Goal: Transaction & Acquisition: Purchase product/service

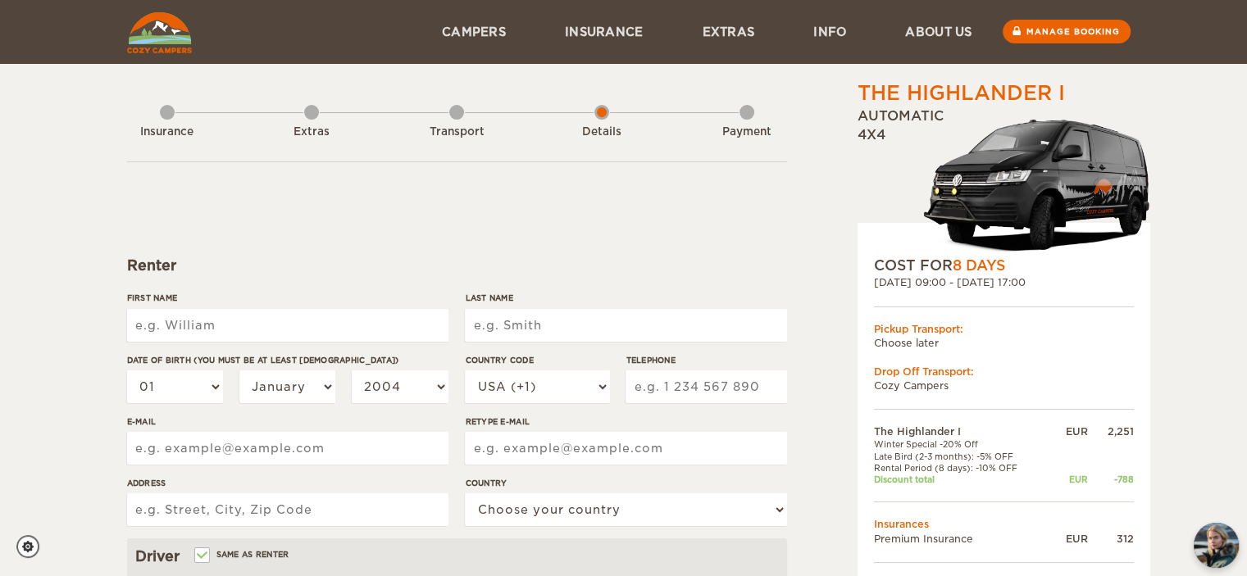
click at [280, 321] on input "First Name" at bounding box center [287, 325] width 321 height 33
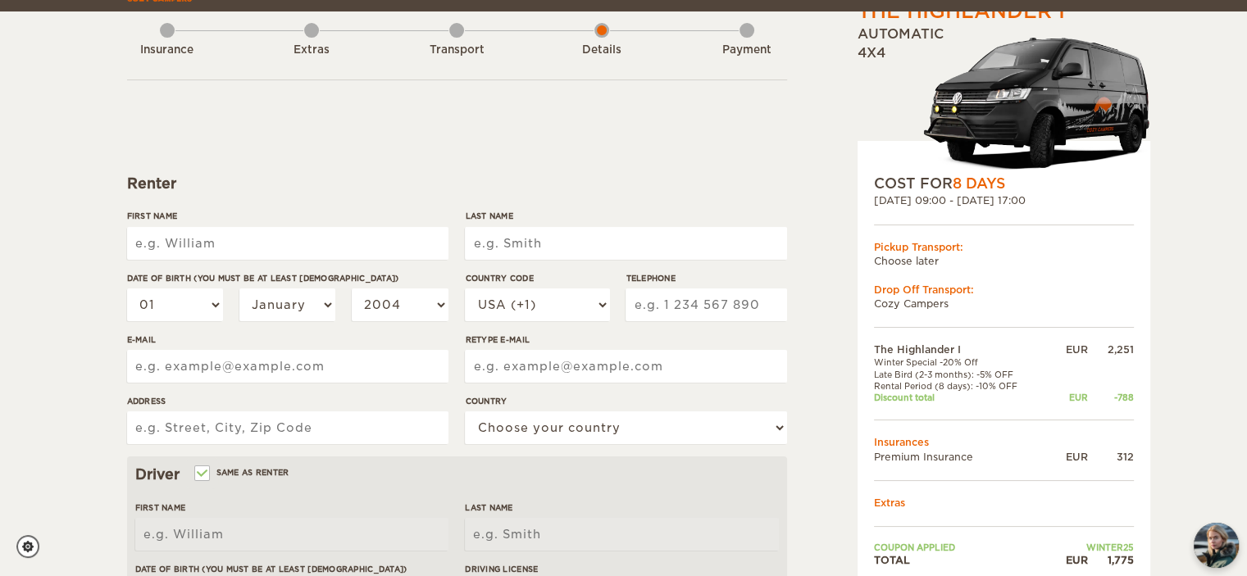
scroll to position [164, 0]
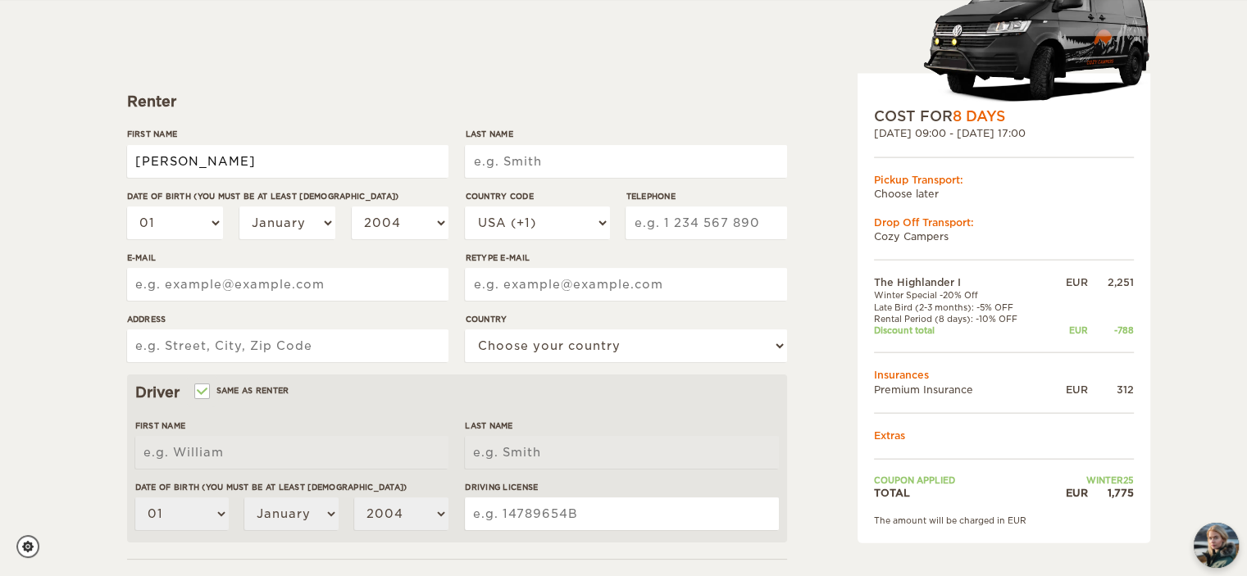
type input "[PERSON_NAME]"
type input "Perez"
click at [207, 216] on select "01 02 03 04 05 06 07 08 09 10 11 12 13 14 15 16 17 18 19 20 21 22 23 24 25 26 2…" at bounding box center [175, 223] width 97 height 33
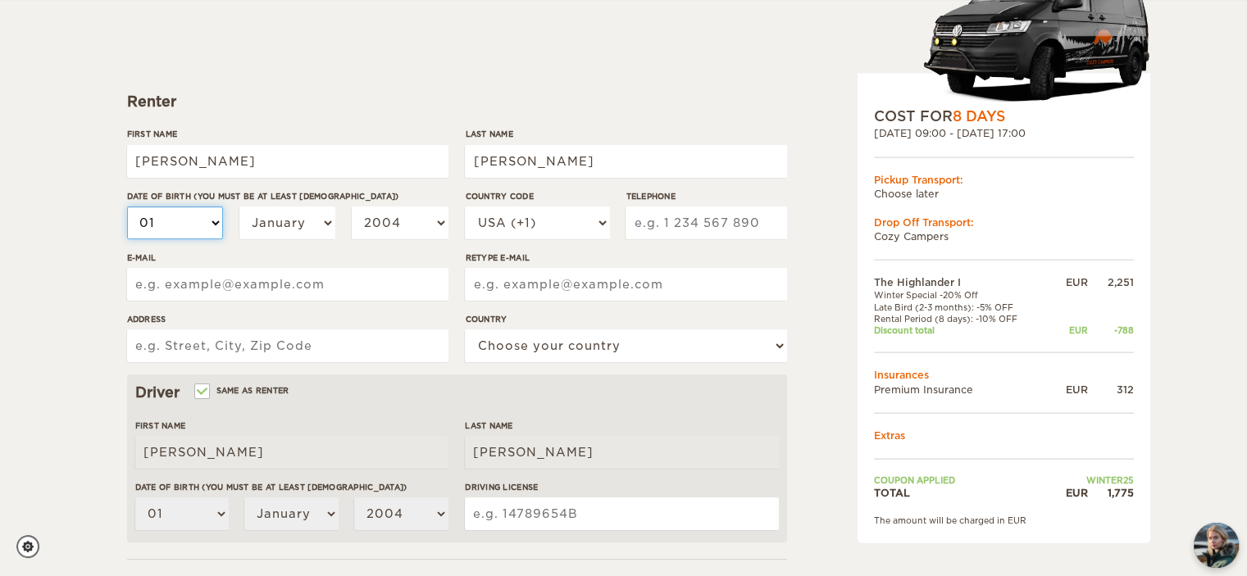
select select "03"
click at [127, 207] on select "01 02 03 04 05 06 07 08 09 10 11 12 13 14 15 16 17 18 19 20 21 22 23 24 25 26 2…" at bounding box center [175, 223] width 97 height 33
select select "03"
click at [318, 223] on select "January February March April May June July August September October November De…" at bounding box center [287, 223] width 97 height 33
select select "08"
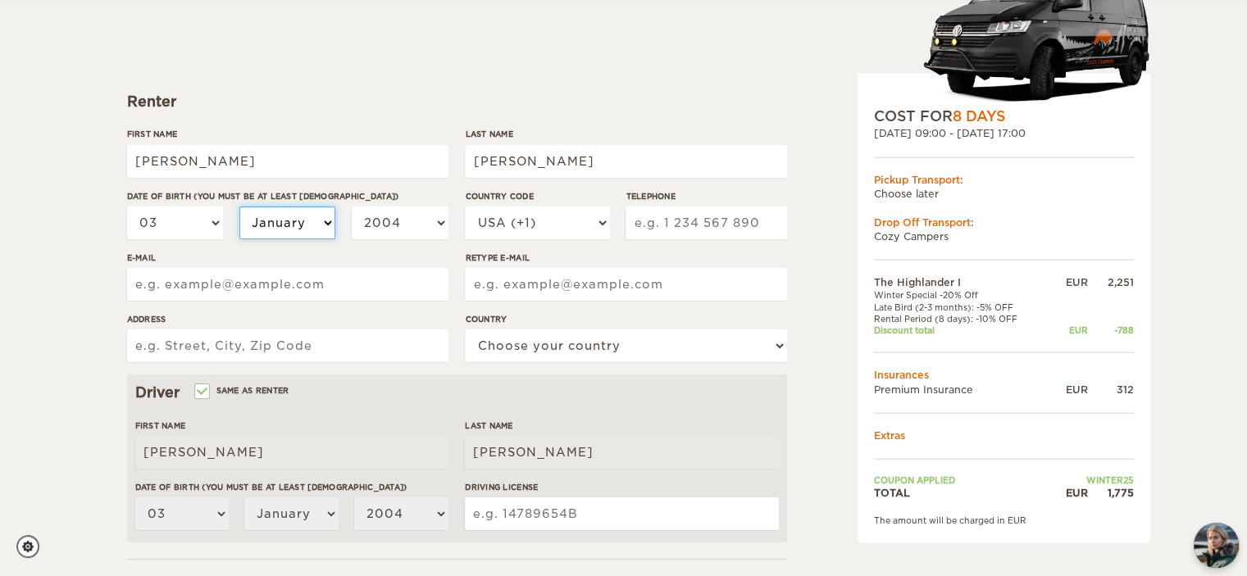
click at [239, 207] on select "January February March April May June July August September October November De…" at bounding box center [287, 223] width 97 height 33
select select "08"
click at [415, 226] on select "2004 2003 2002 2001 2000 1999 1998 1997 1996 1995 1994 1993 1992 1991 1990 1989…" at bounding box center [400, 223] width 97 height 33
select select "1990"
click at [352, 207] on select "2004 2003 2002 2001 2000 1999 1998 1997 1996 1995 1994 1993 1992 1991 1990 1989…" at bounding box center [400, 223] width 97 height 33
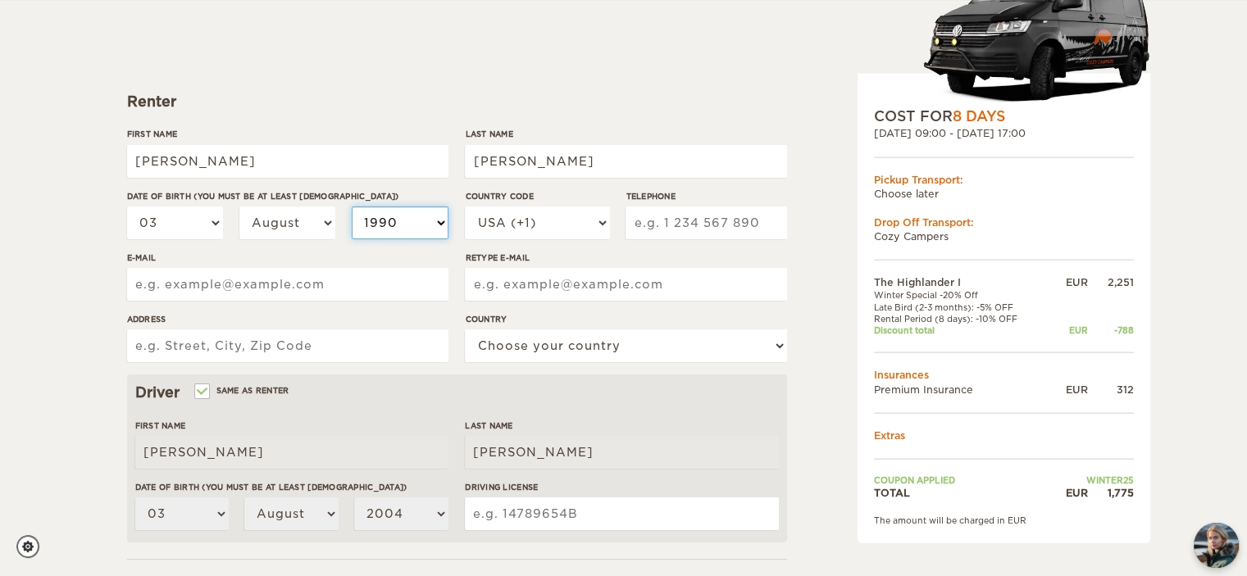
select select "1990"
click at [556, 221] on select "USA (+1) UK (+44) Germany (+49) Algeria (+213) Andorra (+376) Angola (+244) Ang…" at bounding box center [537, 223] width 144 height 33
select select "1"
click at [465, 207] on select "USA (+1) UK (+44) Germany (+49) Algeria (+213) Andorra (+376) Angola (+244) Ang…" at bounding box center [537, 223] width 144 height 33
click at [683, 230] on input "Telephone" at bounding box center [706, 223] width 161 height 33
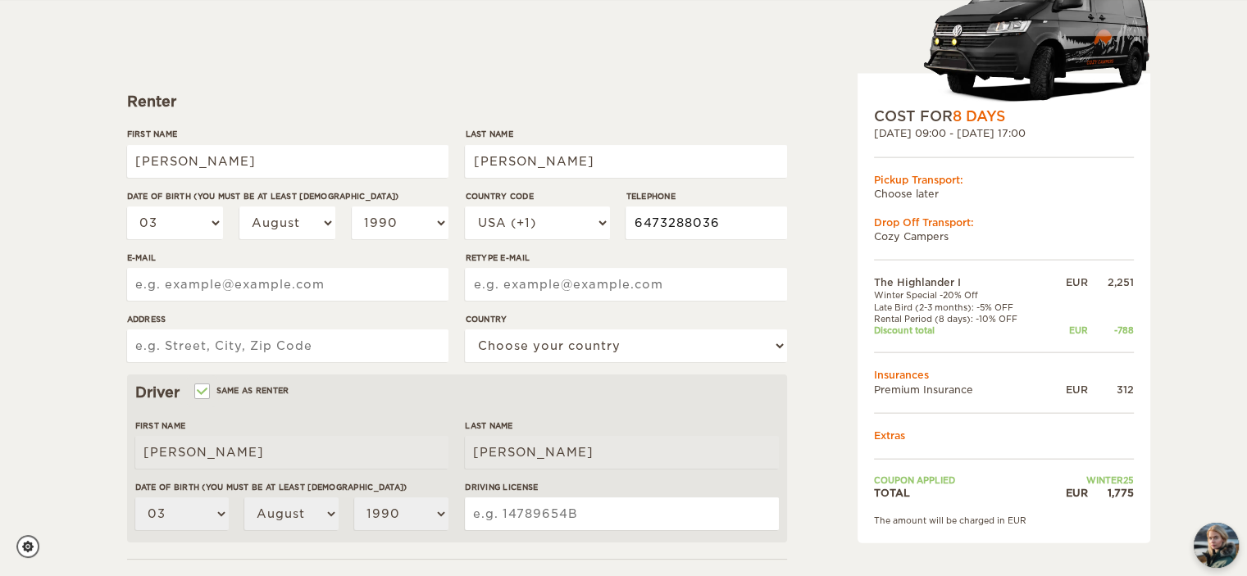
type input "6473288036"
click at [325, 290] on input "E-mail" at bounding box center [287, 284] width 321 height 33
type input "nick.meg.lau@gmail.com"
click at [567, 274] on input "Retype E-mail" at bounding box center [625, 284] width 321 height 33
type input "nick.meg.lau@gmail.com"
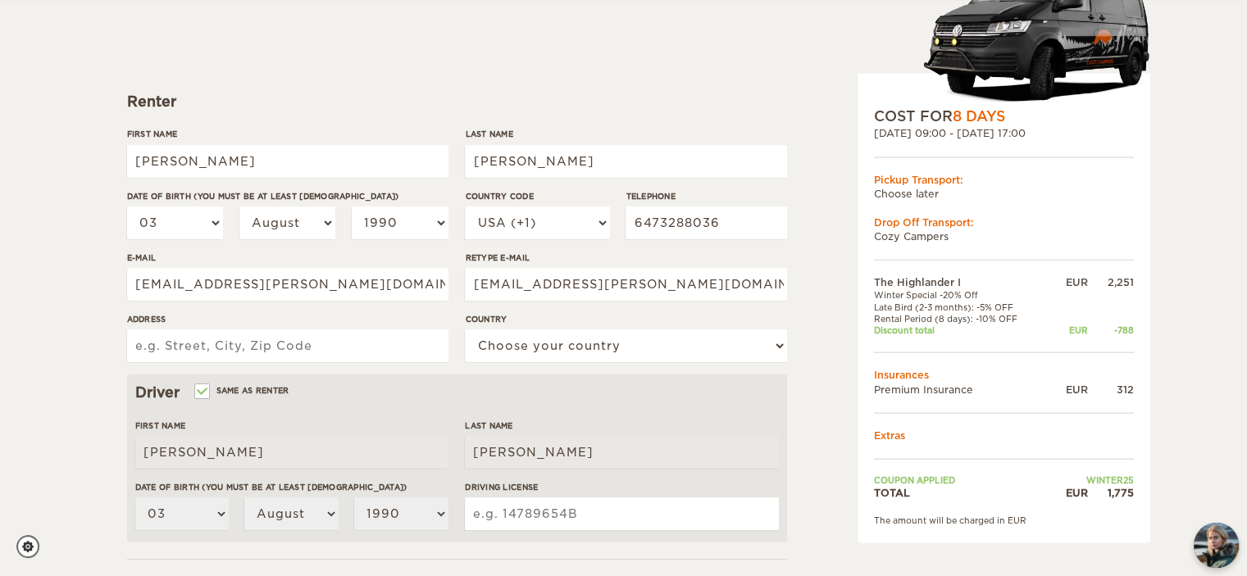
click at [379, 347] on input "Address" at bounding box center [287, 346] width 321 height 33
type input "41 Geneva Crescent, Brampton, ON"
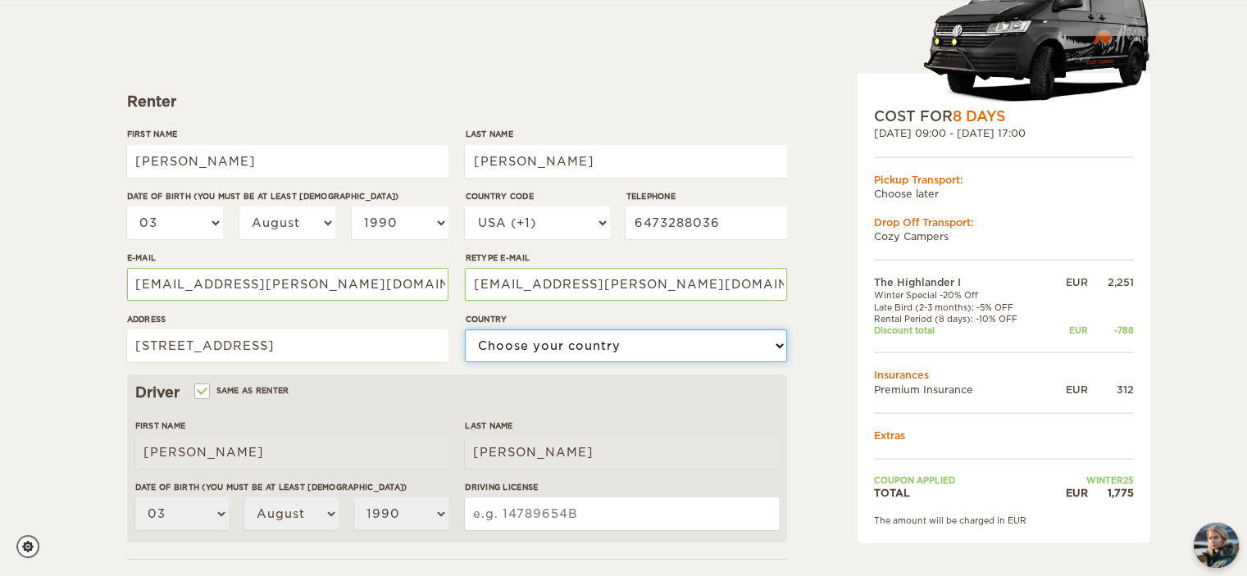
click at [540, 340] on select "Choose your country United States United Kingdom Germany Afghanistan Albania Al…" at bounding box center [625, 346] width 321 height 33
select select "38"
click at [465, 330] on select "Choose your country United States United Kingdom Germany Afghanistan Albania Al…" at bounding box center [625, 346] width 321 height 33
click at [204, 390] on input "Same as renter" at bounding box center [201, 393] width 11 height 11
checkbox input "false"
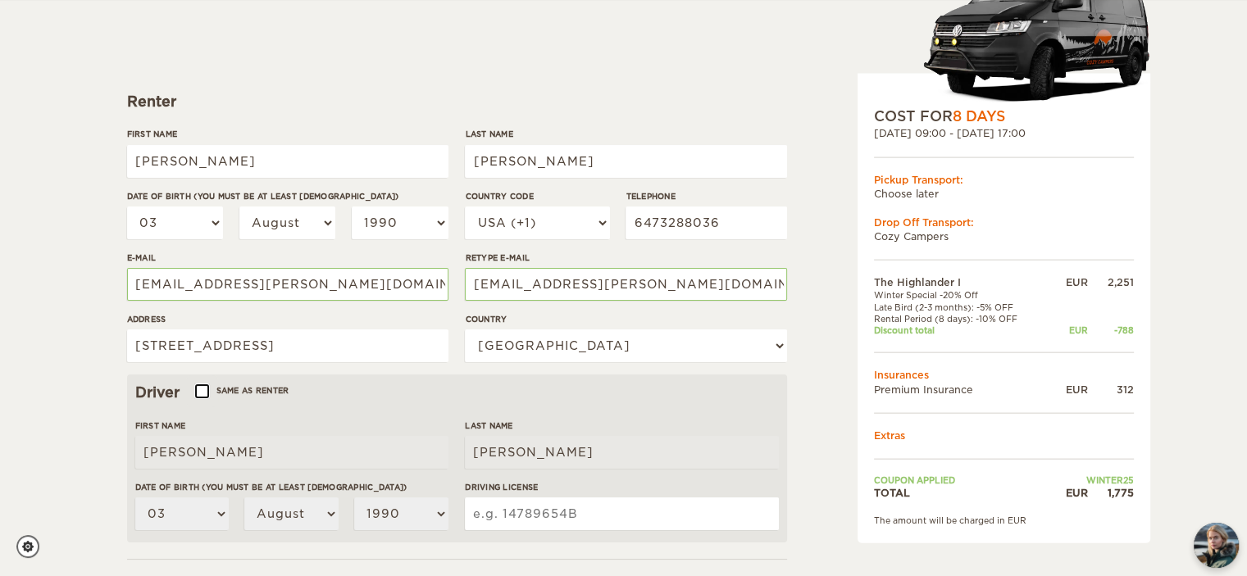
select select
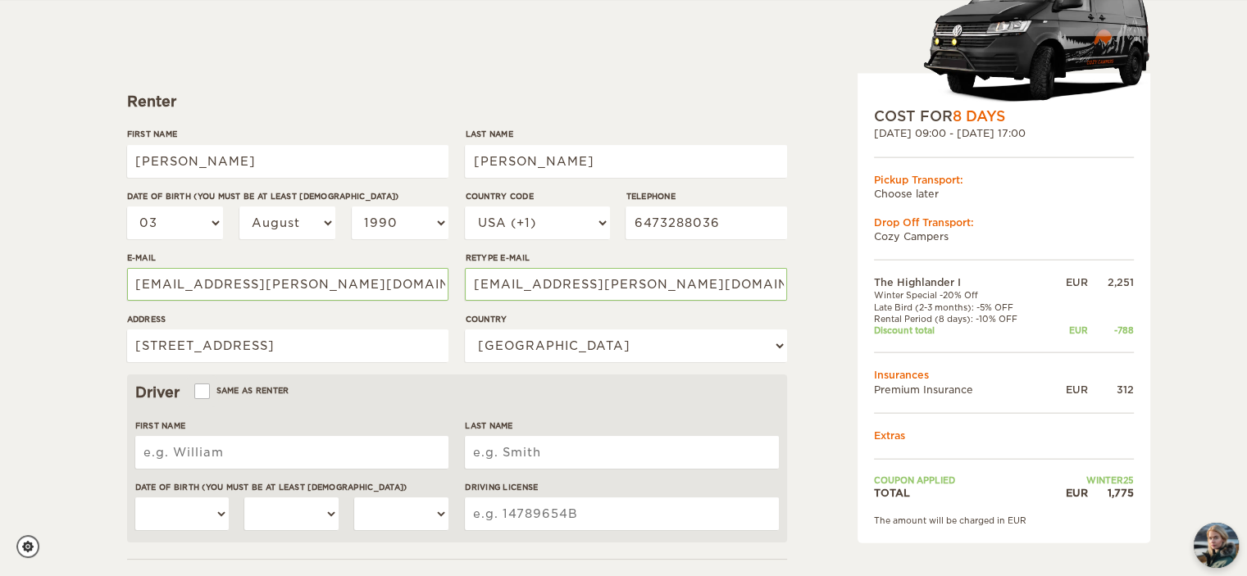
click at [256, 464] on input "First Name" at bounding box center [291, 452] width 313 height 33
type input "Nicholas"
type input "Lau"
click at [220, 510] on select "01 02 03 04 05 06 07 08 09 10 11 12 13 14 15 16 17 18 19 20 21 22 23 24 25 26 2…" at bounding box center [182, 514] width 94 height 33
select select "16"
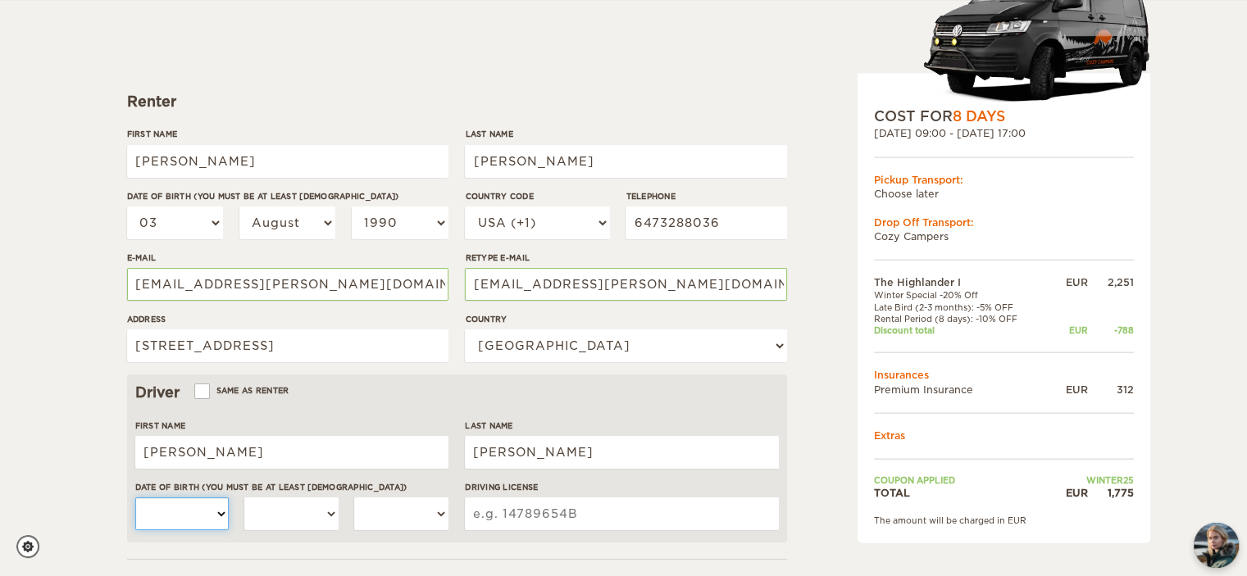
click at [135, 498] on select "01 02 03 04 05 06 07 08 09 10 11 12 13 14 15 16 17 18 19 20 21 22 23 24 25 26 2…" at bounding box center [182, 514] width 94 height 33
click at [307, 508] on select "January February March April May June July August September October November De…" at bounding box center [291, 514] width 94 height 33
select select "10"
click at [244, 498] on select "January February March April May June July August September October November De…" at bounding box center [291, 514] width 94 height 33
click at [389, 514] on select "2004 2003 2002 2001 2000 1999 1998 1997 1996 1995 1994 1993 1992 1991 1990 1989…" at bounding box center [401, 514] width 94 height 33
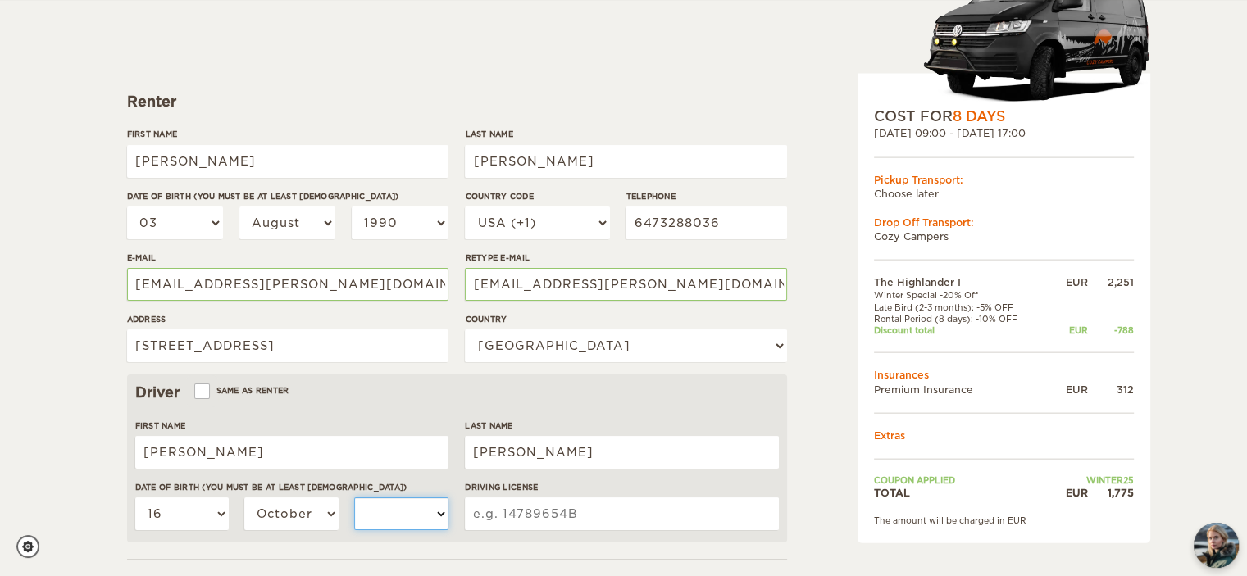
select select "1988"
click at [354, 498] on select "2004 2003 2002 2001 2000 1999 1998 1997 1996 1995 1994 1993 1992 1991 1990 1989…" at bounding box center [401, 514] width 94 height 33
click at [579, 510] on input "Driving License" at bounding box center [621, 514] width 313 height 33
type input "L08645904881016"
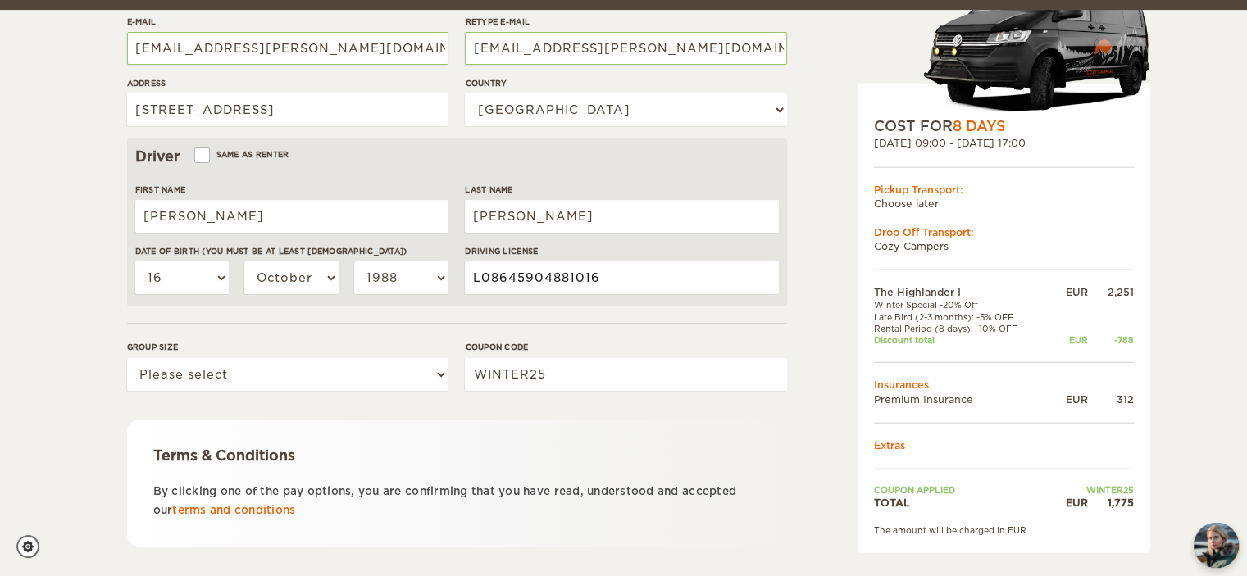
scroll to position [410, 0]
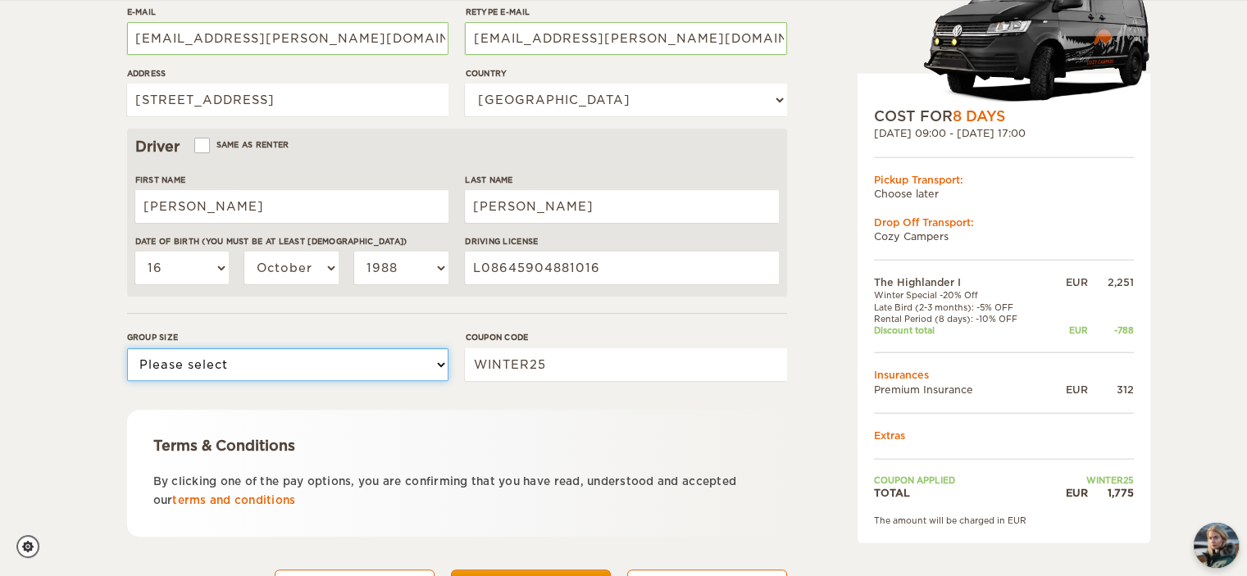
drag, startPoint x: 430, startPoint y: 366, endPoint x: 307, endPoint y: 376, distance: 123.4
click at [430, 366] on select "Please select 1 2" at bounding box center [287, 364] width 321 height 33
select select "2"
click at [127, 348] on select "Please select 1 2" at bounding box center [287, 364] width 321 height 33
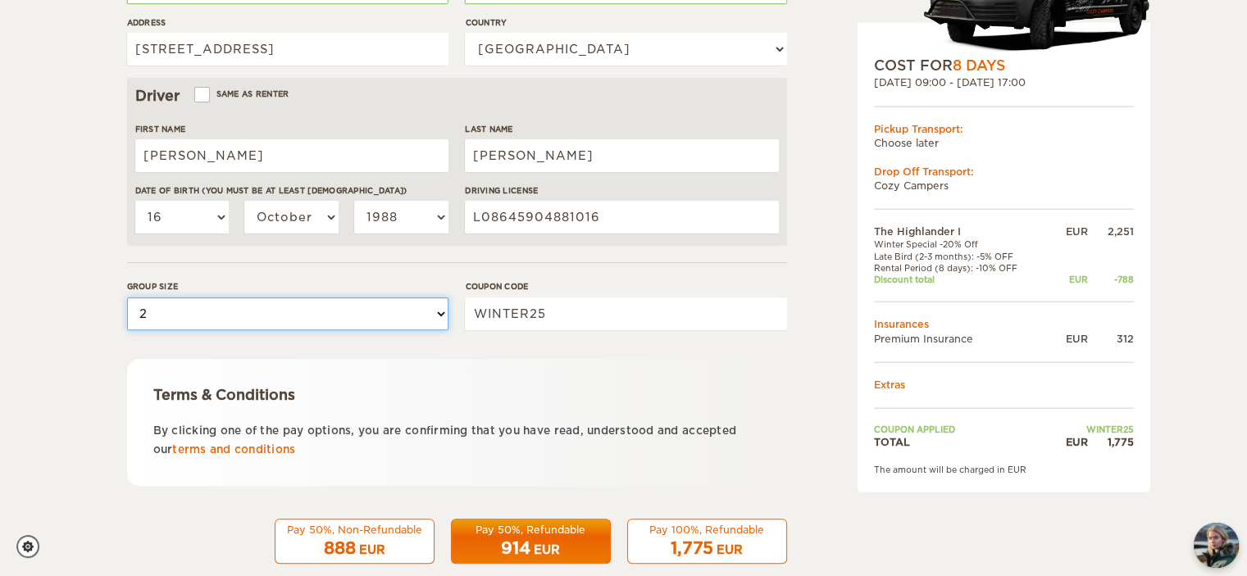
scroll to position [489, 0]
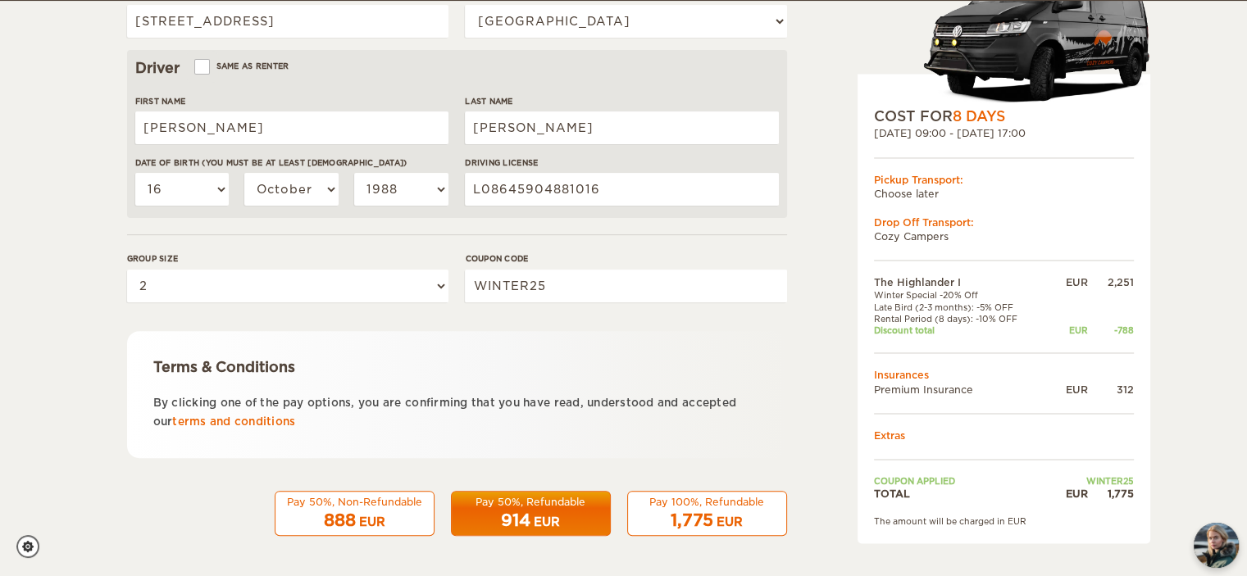
click at [400, 517] on div "888 EUR" at bounding box center [354, 521] width 139 height 24
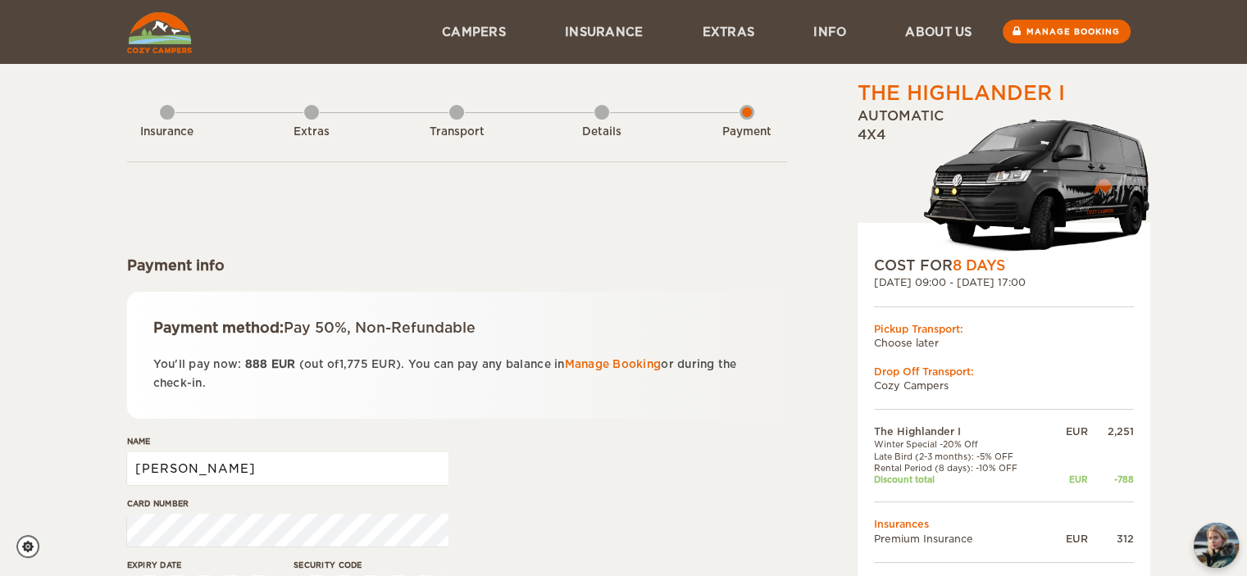
click at [209, 467] on input "[PERSON_NAME]" at bounding box center [287, 469] width 321 height 33
type input "[PERSON_NAME] [PERSON_NAME]"
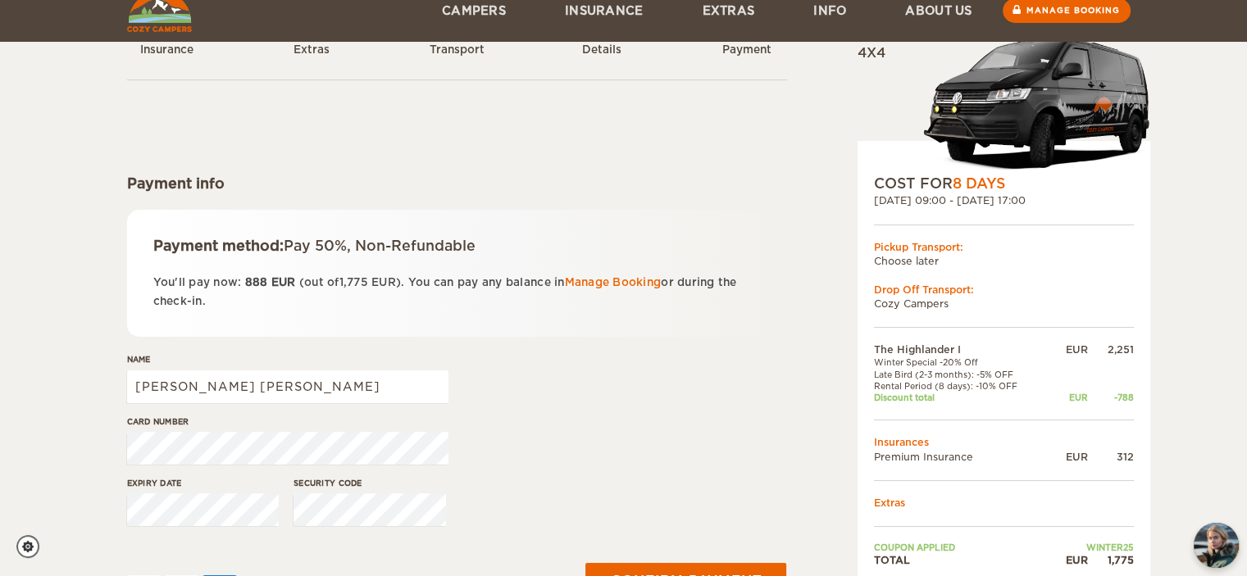
scroll to position [164, 0]
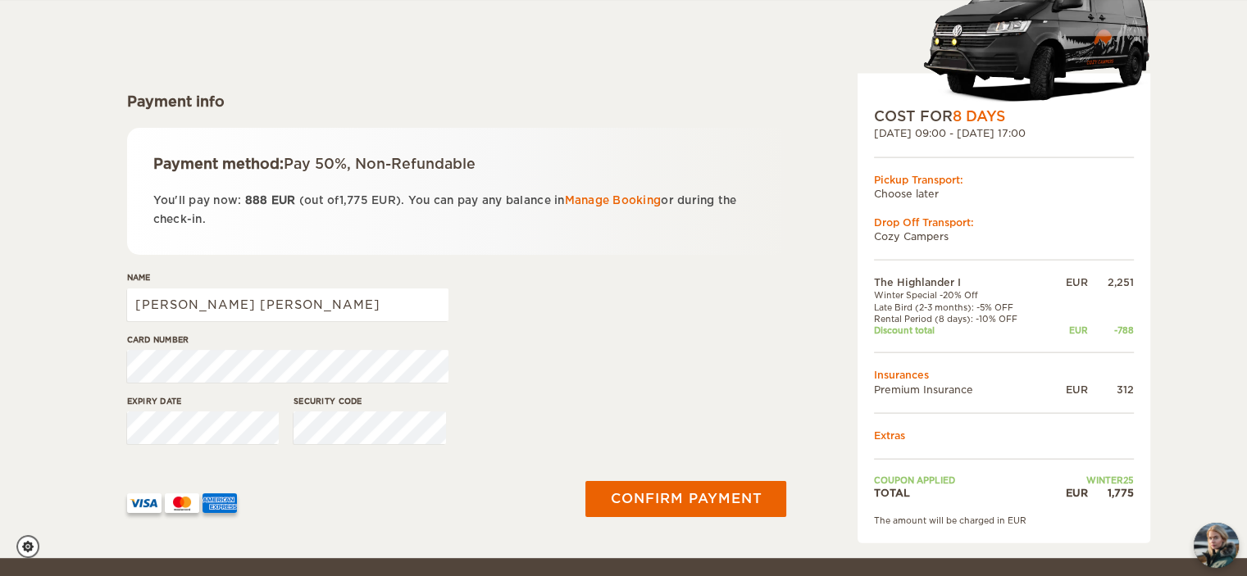
click at [543, 371] on div "Card number" at bounding box center [457, 364] width 660 height 61
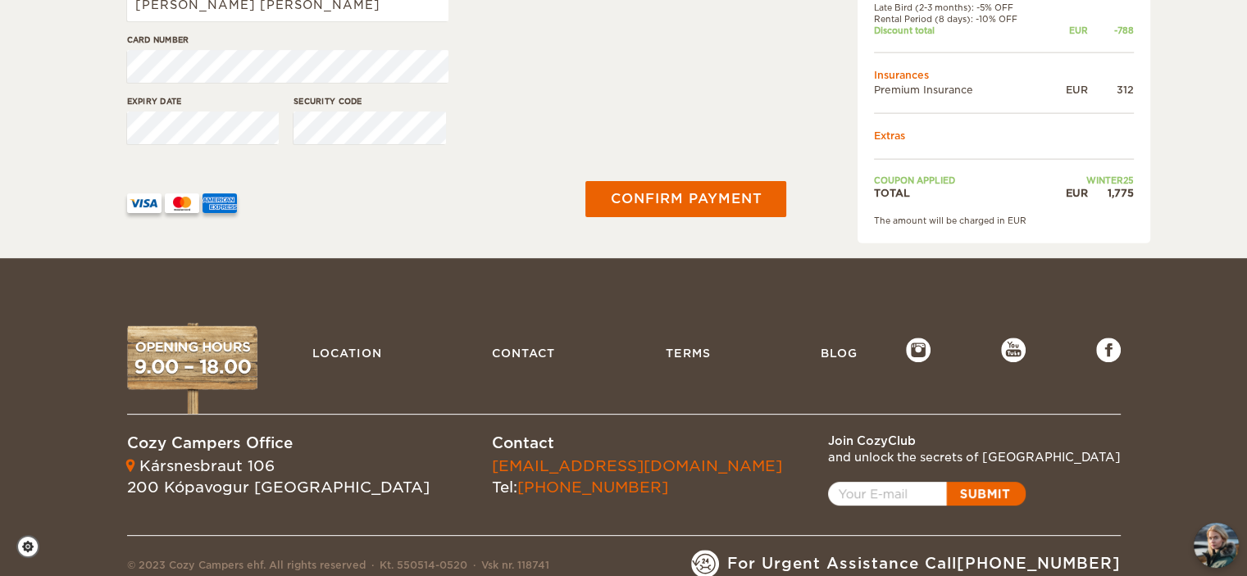
scroll to position [498, 0]
